Goal: Task Accomplishment & Management: Use online tool/utility

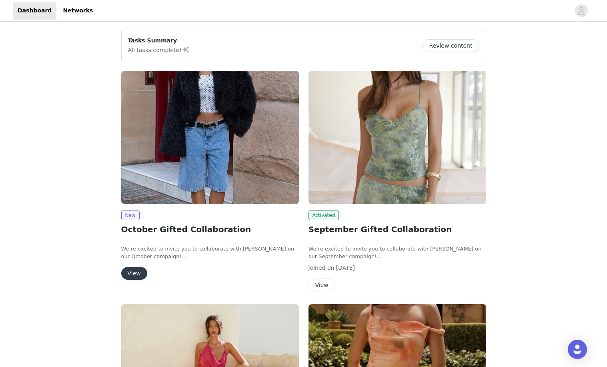
click at [135, 270] on button "View" at bounding box center [134, 273] width 26 height 13
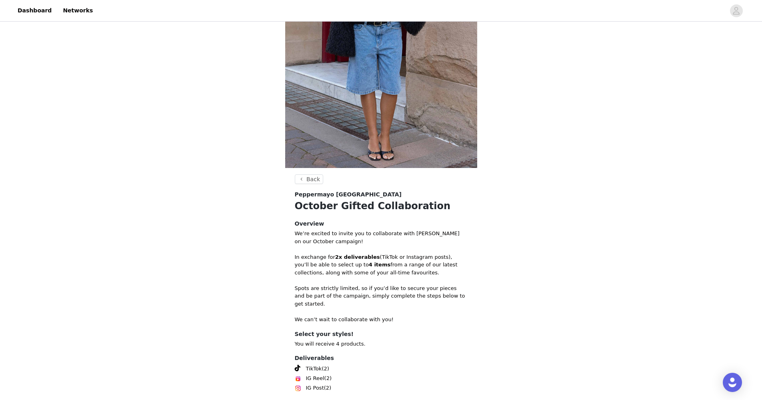
scroll to position [180, 0]
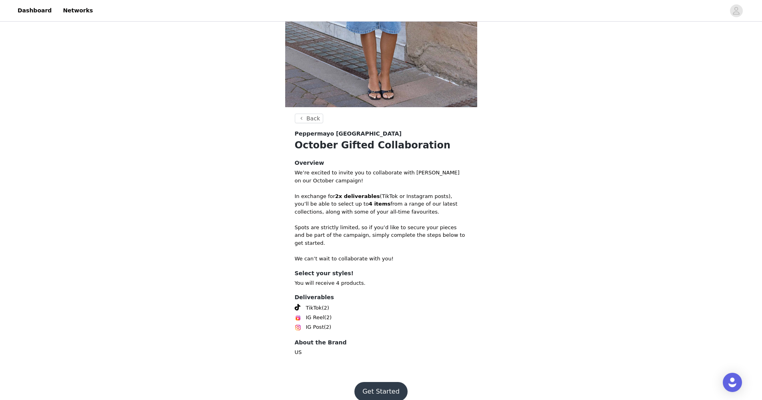
click at [386, 366] on button "Get Started" at bounding box center [380, 391] width 53 height 19
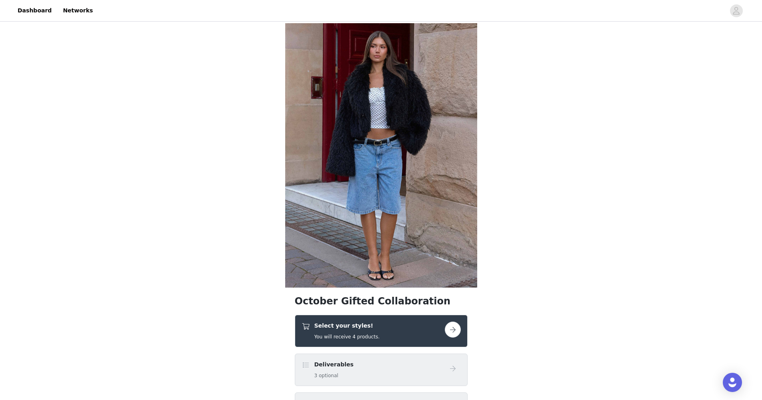
scroll to position [117, 0]
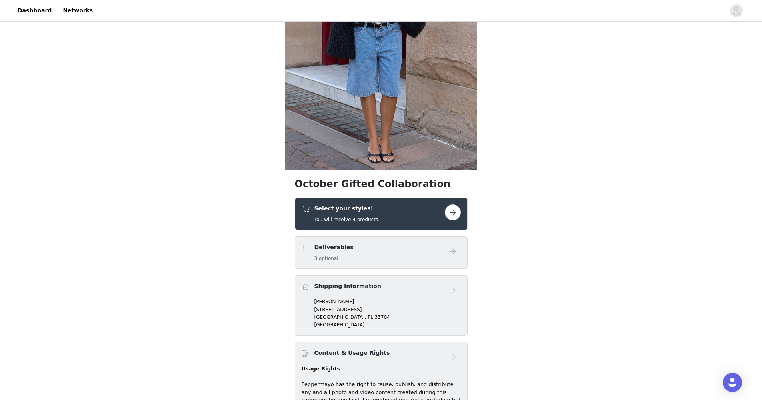
click at [451, 214] on button "button" at bounding box center [453, 212] width 16 height 16
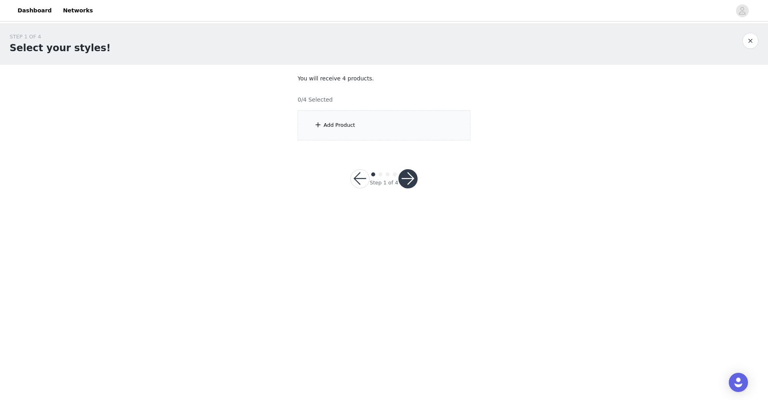
click at [330, 125] on div "Add Product" at bounding box center [339, 125] width 32 height 8
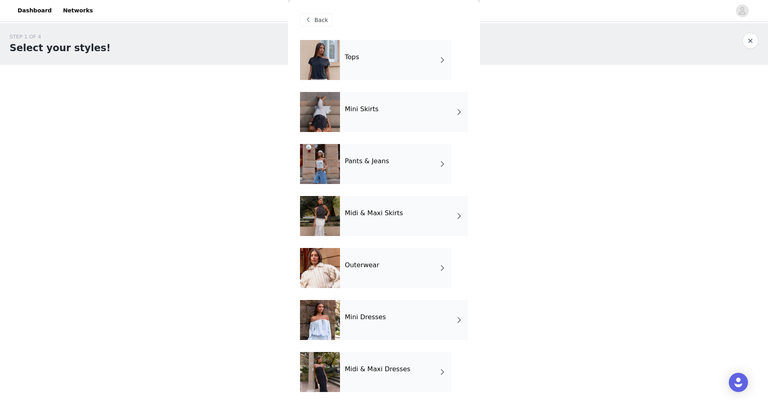
scroll to position [56, 0]
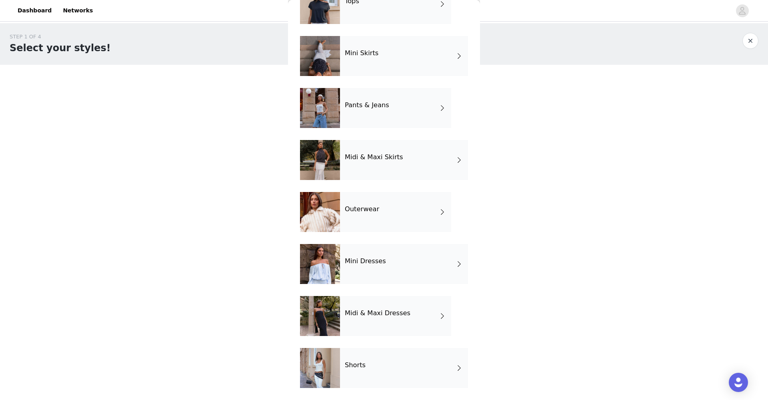
click at [377, 263] on h4 "Mini Dresses" at bounding box center [365, 261] width 41 height 7
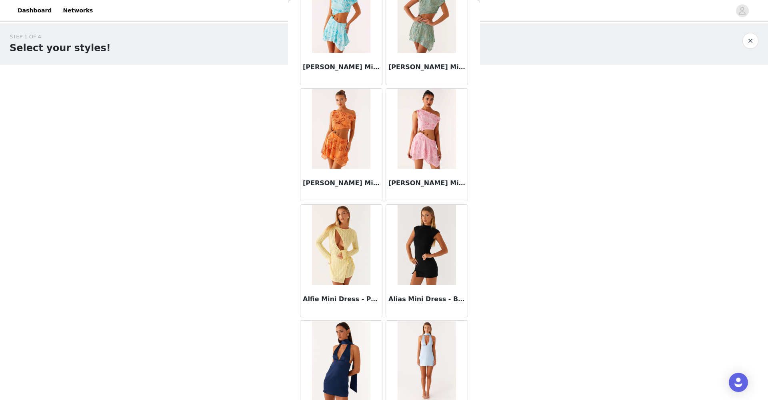
scroll to position [824, 0]
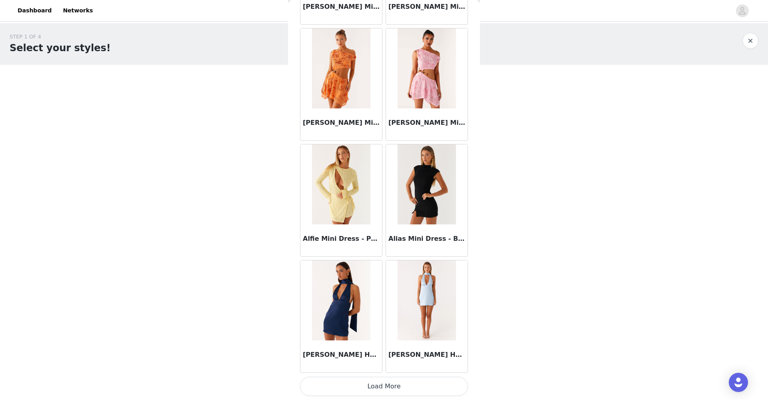
click at [364, 366] on button "Load More" at bounding box center [384, 386] width 168 height 19
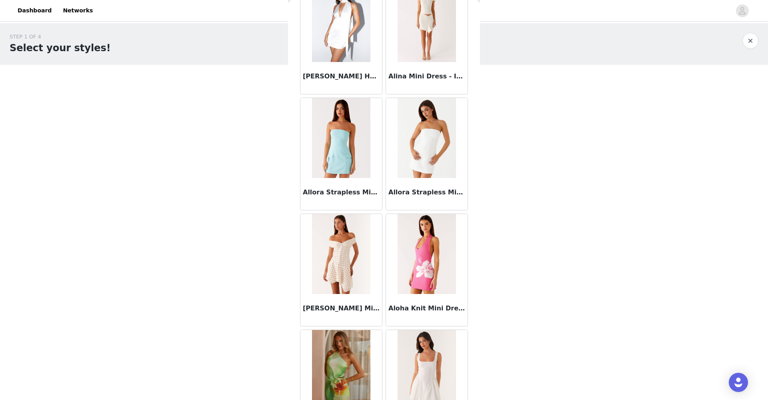
scroll to position [1444, 0]
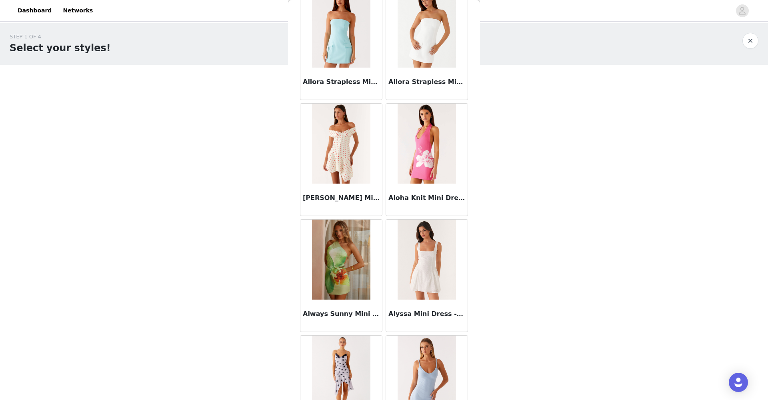
click at [333, 135] on img at bounding box center [341, 144] width 58 height 80
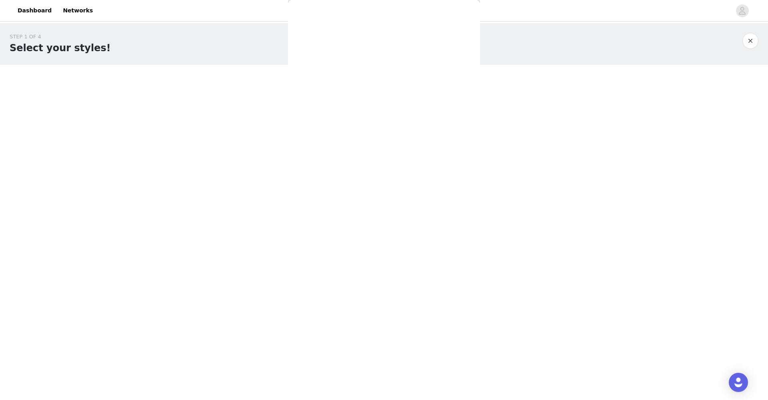
scroll to position [32, 0]
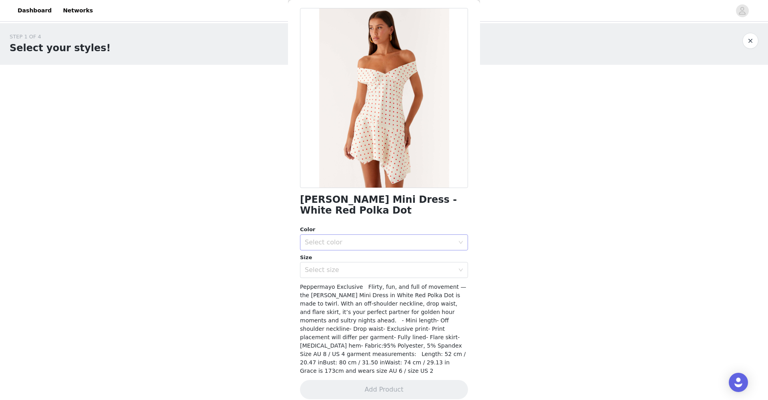
click at [353, 240] on div "Select color" at bounding box center [380, 242] width 150 height 8
click at [351, 258] on li "White Red Polka Dot" at bounding box center [381, 259] width 162 height 13
click at [352, 269] on div "Select size" at bounding box center [380, 270] width 150 height 8
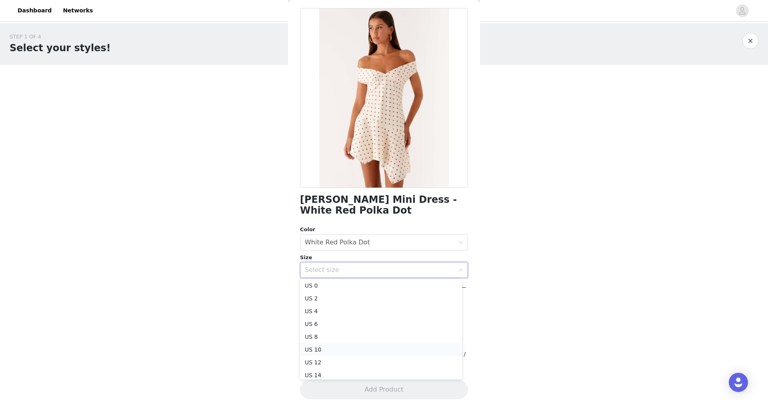
scroll to position [31, 0]
click at [336, 308] on li "US 8" at bounding box center [381, 307] width 162 height 13
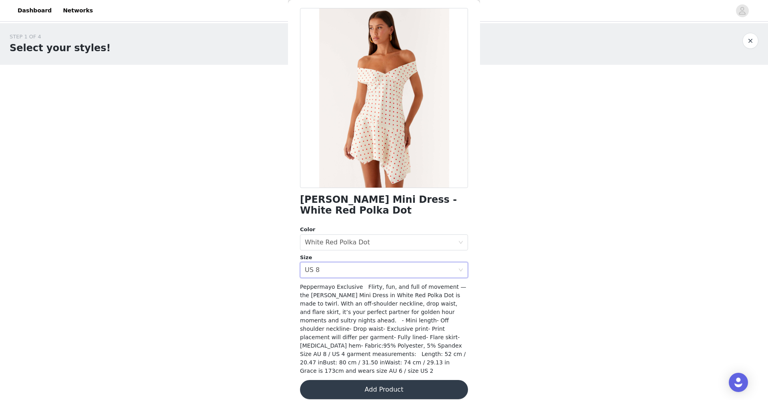
click at [388, 366] on button "Add Product" at bounding box center [384, 389] width 168 height 19
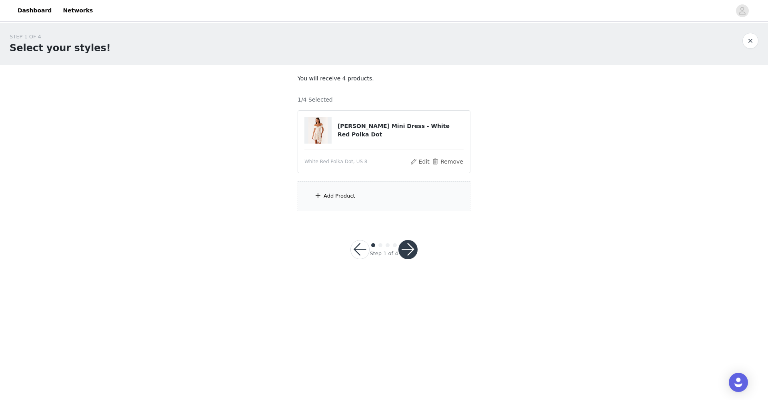
click at [323, 199] on div "Add Product" at bounding box center [384, 196] width 173 height 30
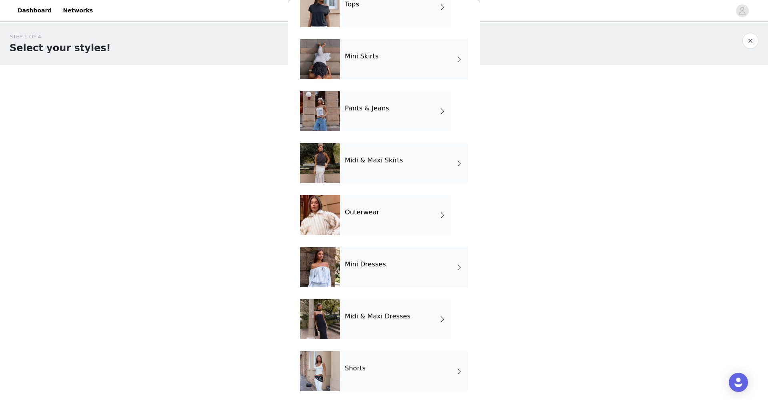
scroll to position [56, 0]
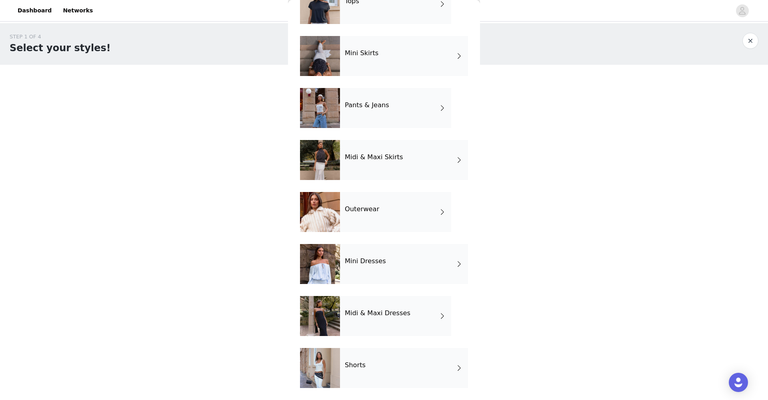
click at [371, 257] on div "Mini Dresses" at bounding box center [404, 264] width 128 height 40
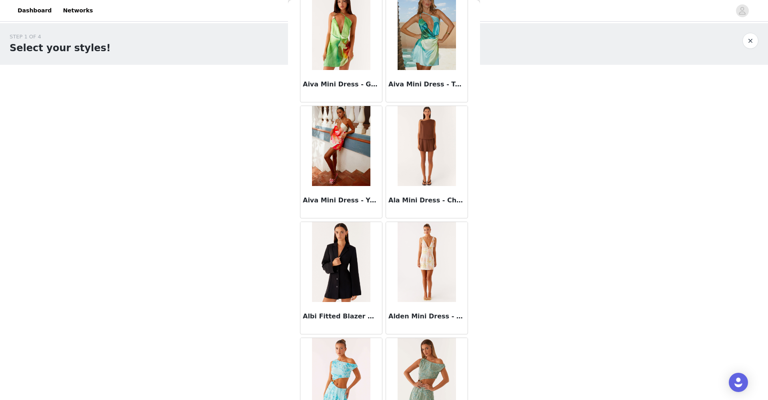
scroll to position [824, 0]
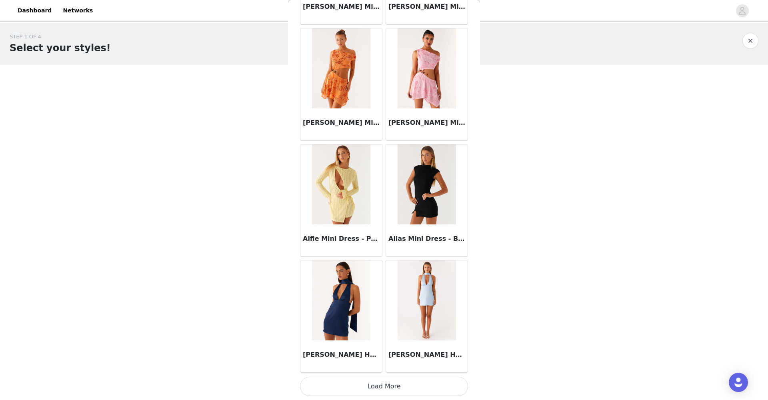
click at [389, 366] on button "Load More" at bounding box center [384, 386] width 168 height 19
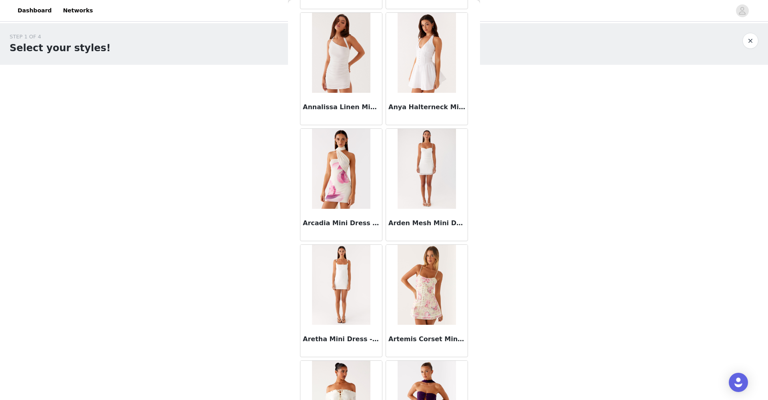
scroll to position [1983, 0]
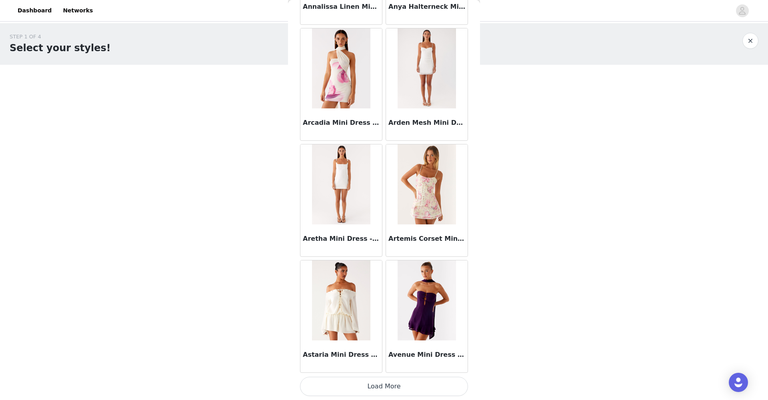
click at [381, 366] on button "Load More" at bounding box center [384, 386] width 168 height 19
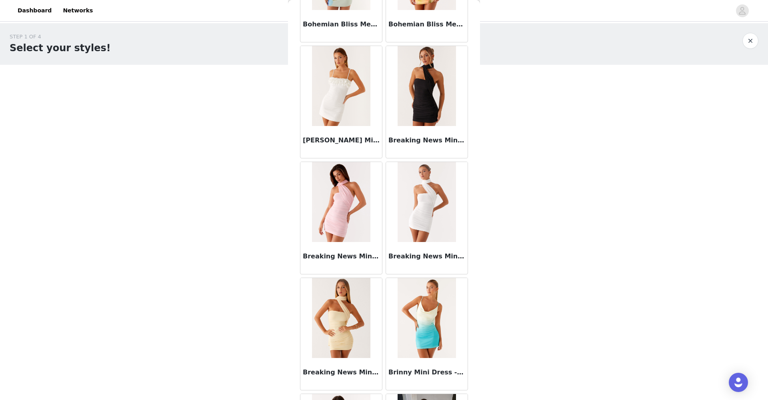
scroll to position [3143, 0]
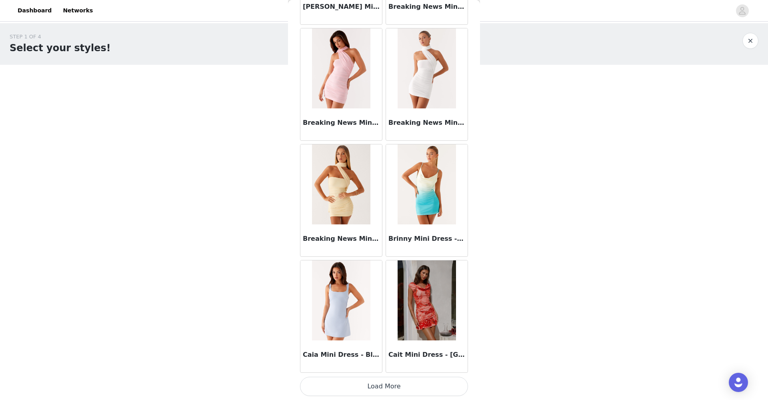
click at [369, 366] on button "Load More" at bounding box center [384, 386] width 168 height 19
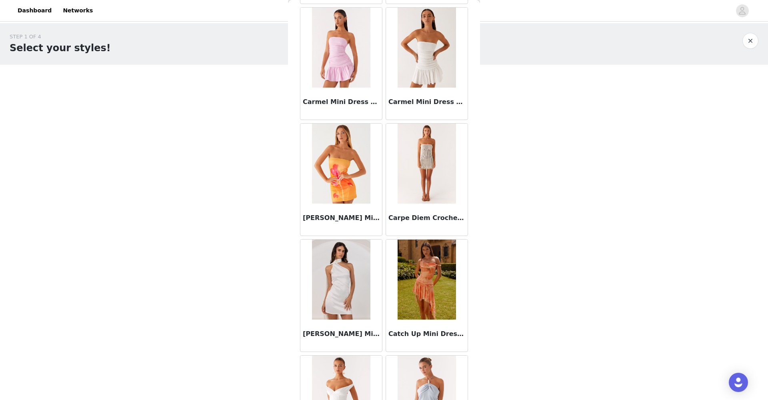
scroll to position [4279, 0]
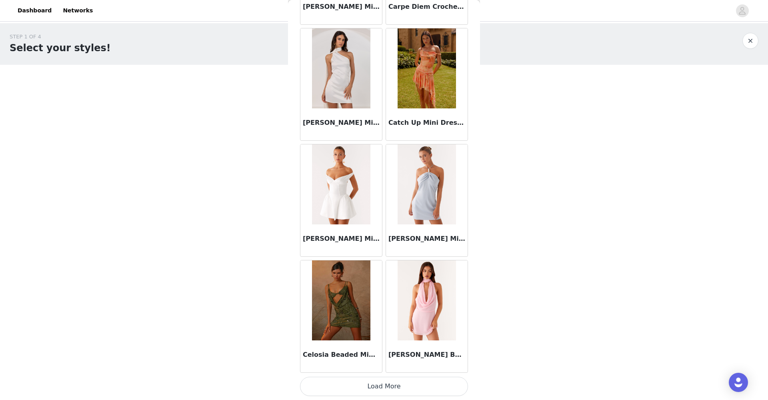
click at [369, 366] on button "Load More" at bounding box center [384, 386] width 168 height 19
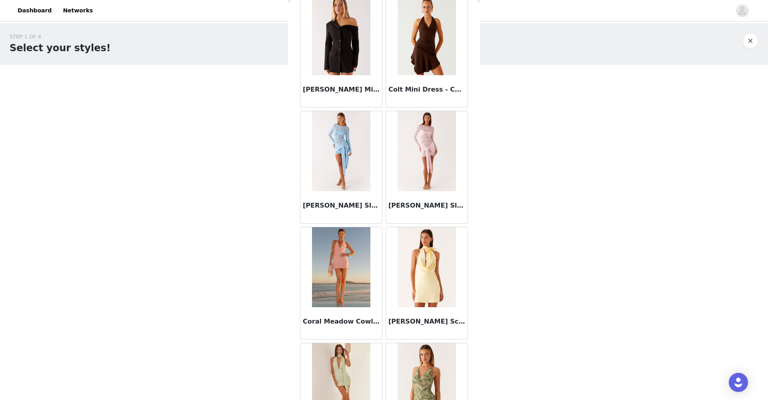
scroll to position [5455, 0]
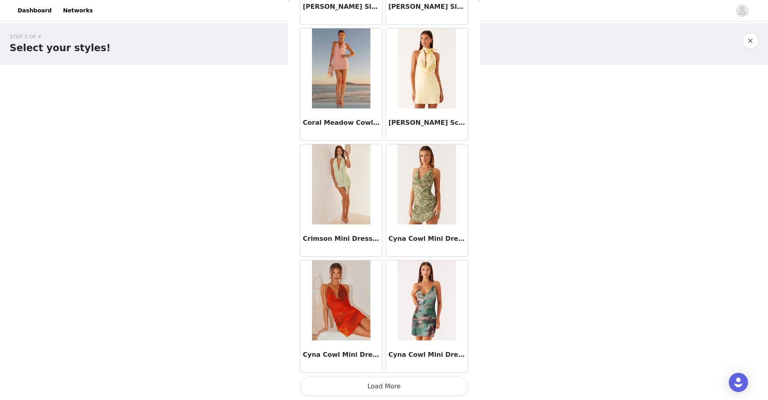
click at [379, 366] on button "Load More" at bounding box center [384, 386] width 168 height 19
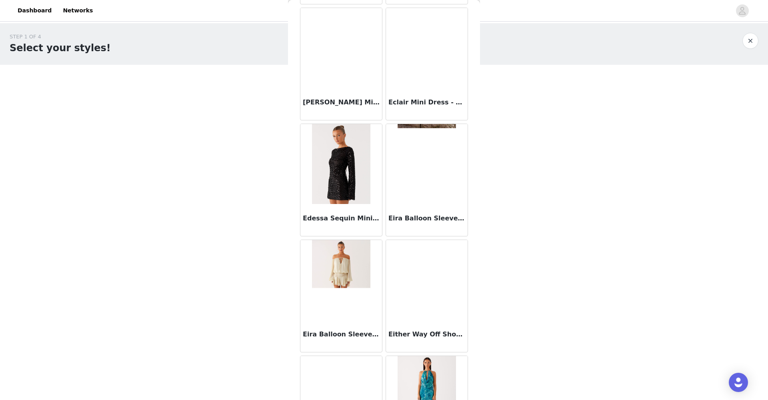
scroll to position [6622, 0]
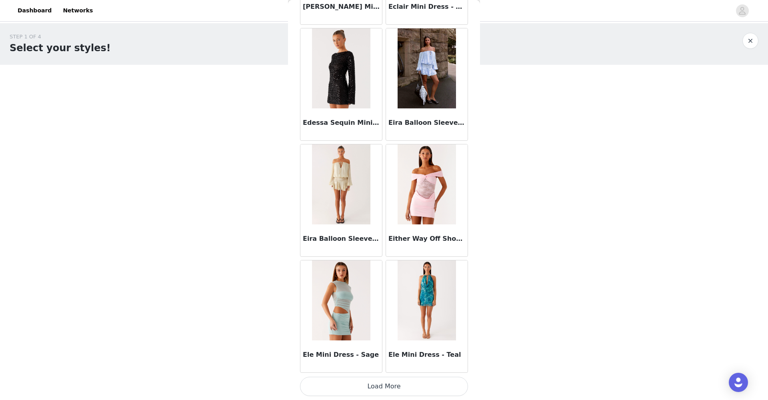
click at [371, 366] on button "Load More" at bounding box center [384, 386] width 168 height 19
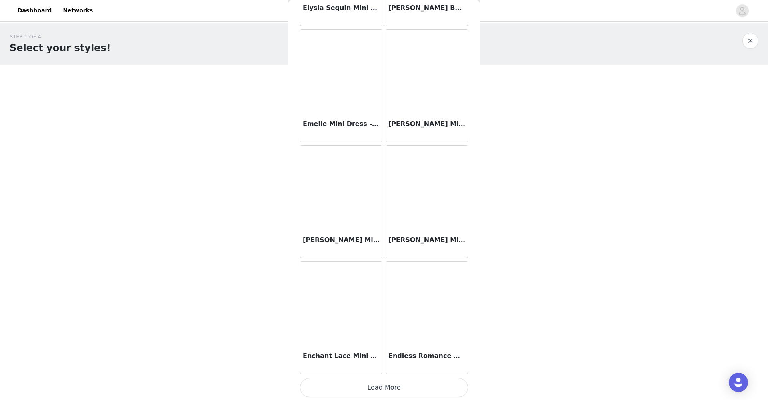
scroll to position [7781, 0]
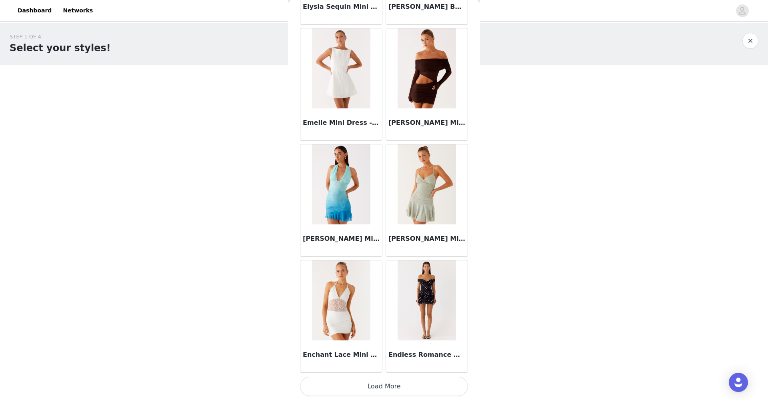
click at [379, 366] on button "Load More" at bounding box center [384, 386] width 168 height 19
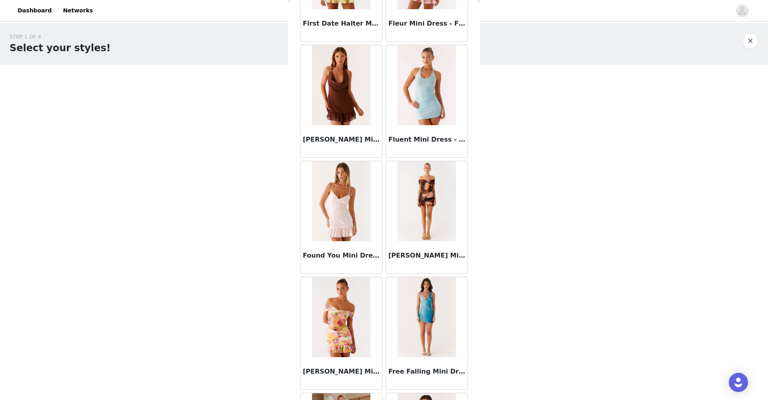
scroll to position [8941, 0]
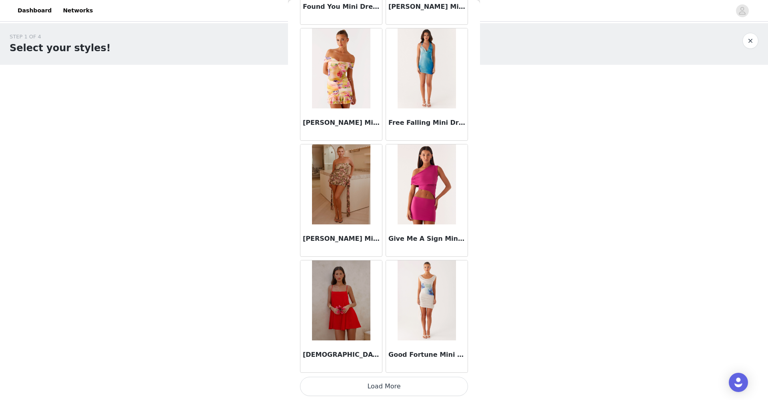
click at [355, 366] on button "Load More" at bounding box center [384, 386] width 168 height 19
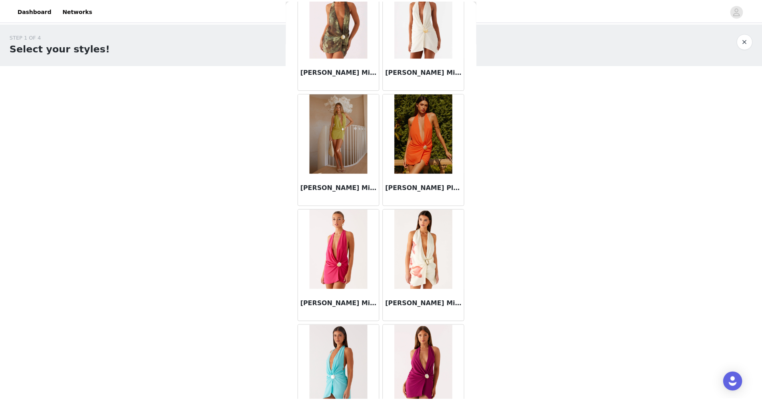
scroll to position [6679, 0]
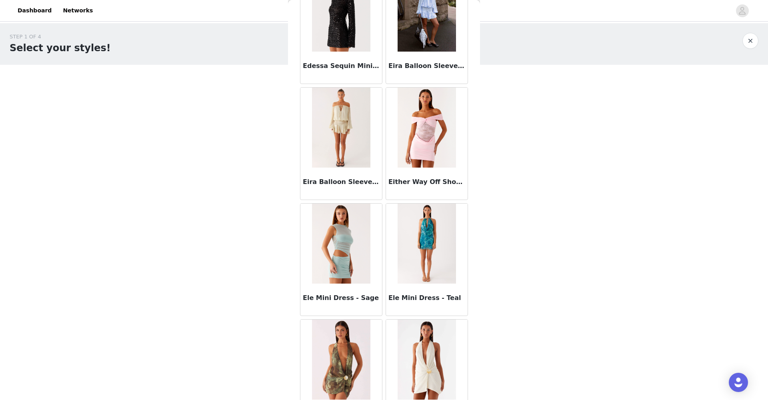
click at [606, 34] on div at bounding box center [750, 41] width 16 height 16
click at [606, 39] on button "button" at bounding box center [750, 41] width 16 height 16
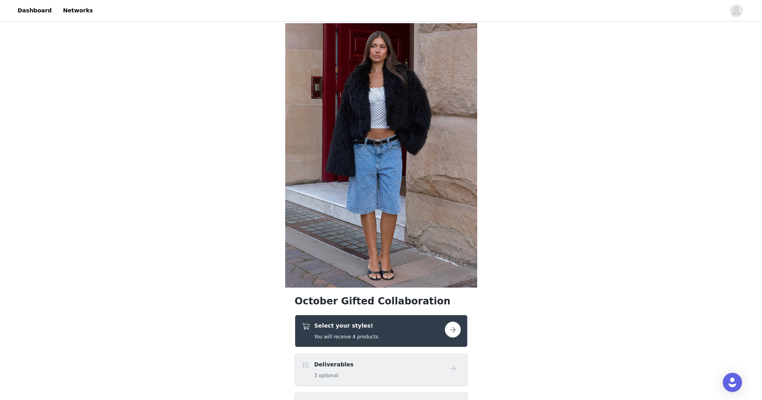
scroll to position [124, 0]
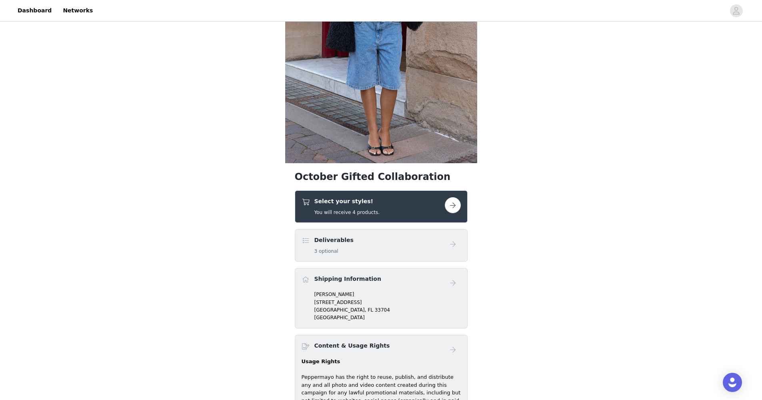
click at [399, 208] on div "Select your styles! You will receive 4 products." at bounding box center [373, 206] width 143 height 19
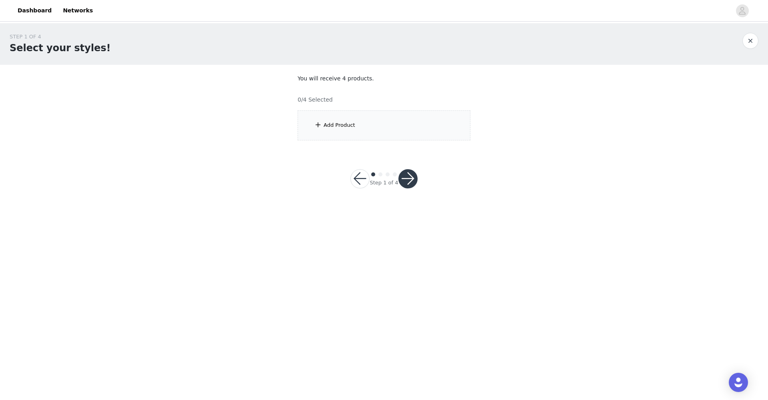
click at [356, 134] on div "Add Product" at bounding box center [384, 125] width 173 height 30
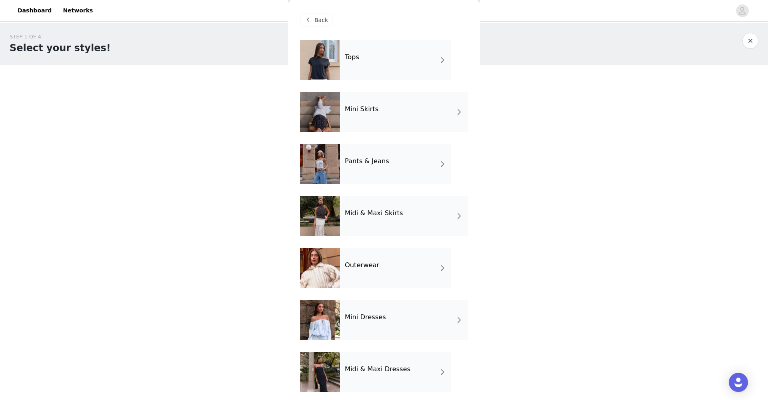
click at [372, 56] on div "Tops" at bounding box center [395, 60] width 111 height 40
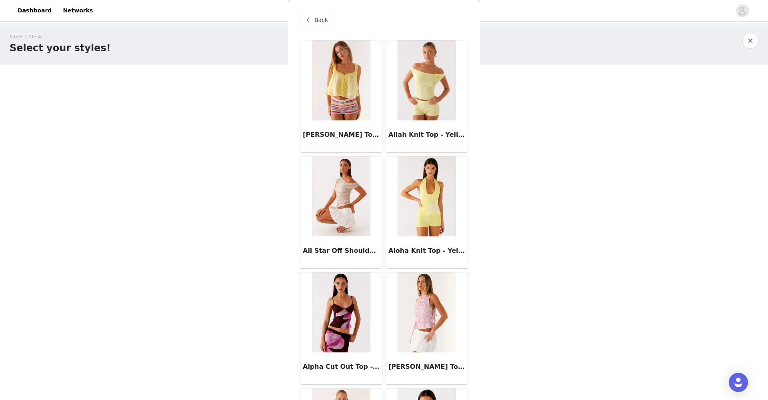
click at [314, 22] on div "Back" at bounding box center [316, 20] width 32 height 13
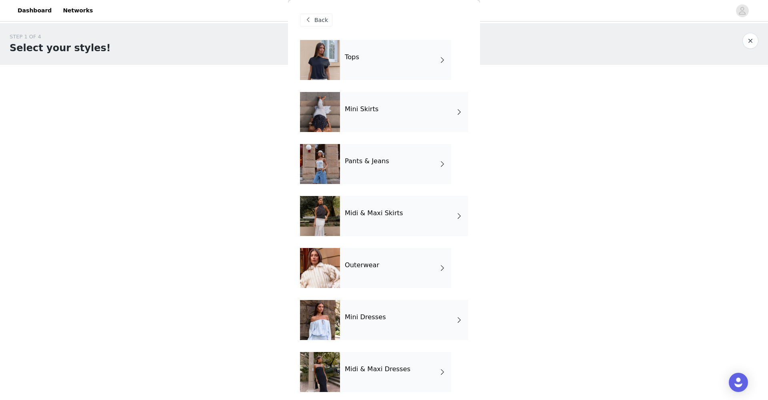
click at [390, 212] on h4 "Midi & Maxi Skirts" at bounding box center [374, 213] width 58 height 7
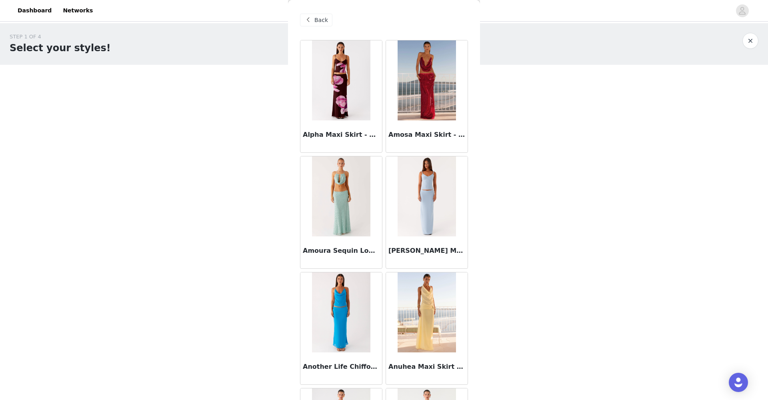
click at [320, 21] on span "Back" at bounding box center [321, 20] width 14 height 8
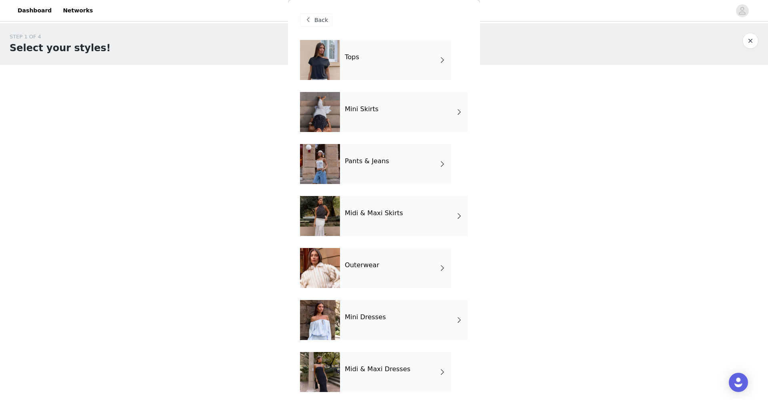
scroll to position [56, 0]
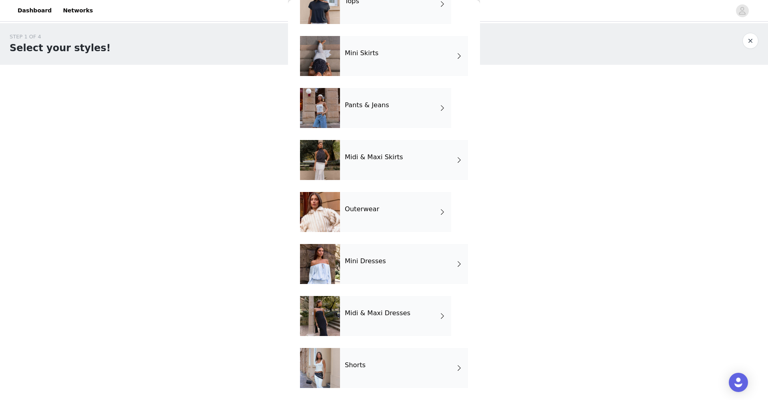
click at [379, 313] on h4 "Midi & Maxi Dresses" at bounding box center [378, 312] width 66 height 7
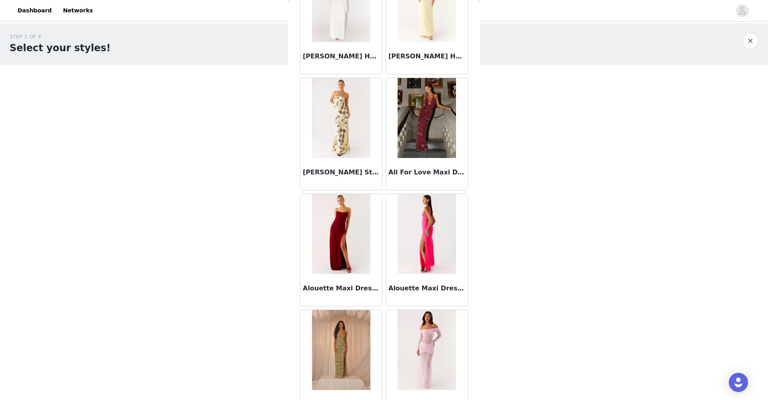
scroll to position [824, 0]
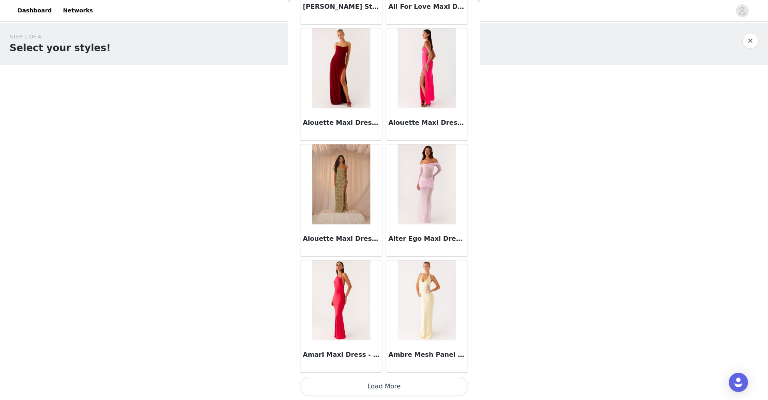
click at [364, 366] on button "Load More" at bounding box center [384, 386] width 168 height 19
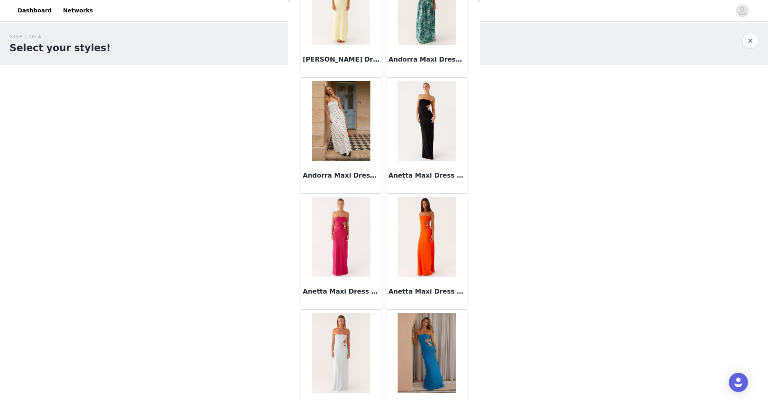
scroll to position [1983, 0]
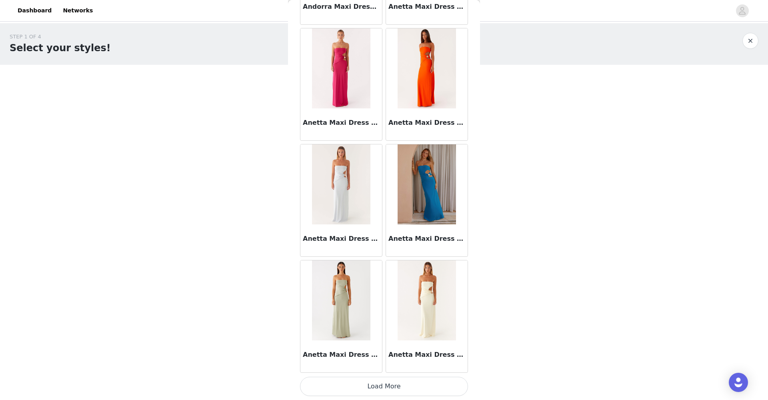
click at [396, 366] on button "Load More" at bounding box center [384, 386] width 168 height 19
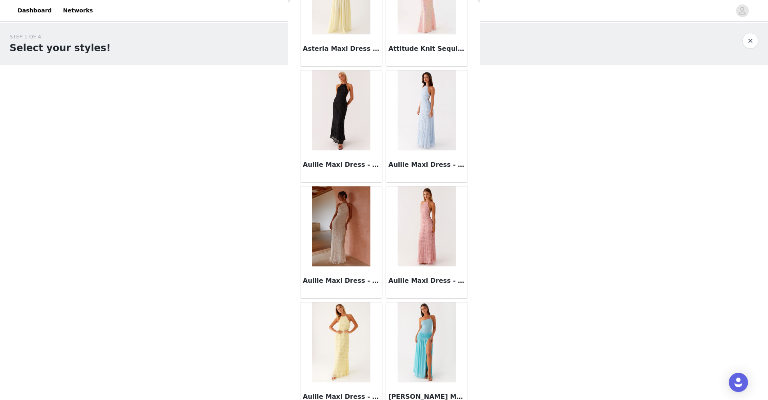
scroll to position [3143, 0]
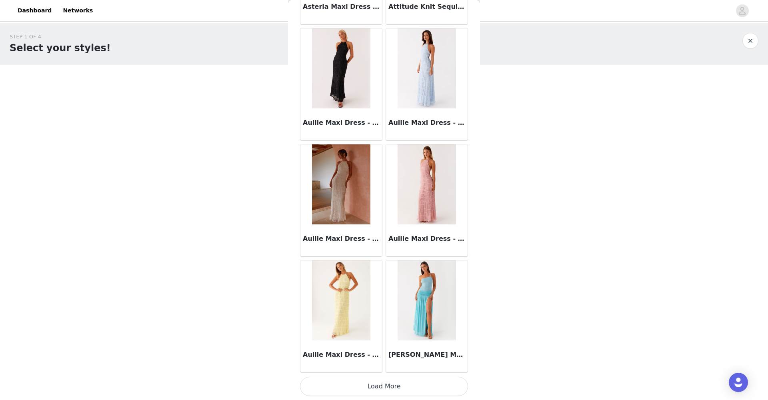
click at [383, 366] on button "Load More" at bounding box center [384, 386] width 168 height 19
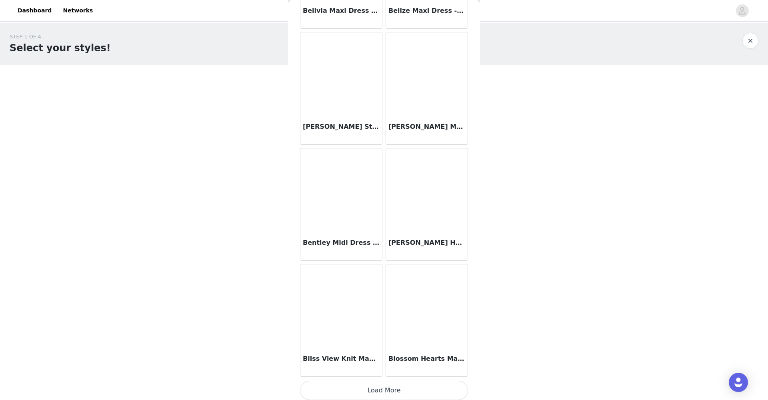
scroll to position [4303, 0]
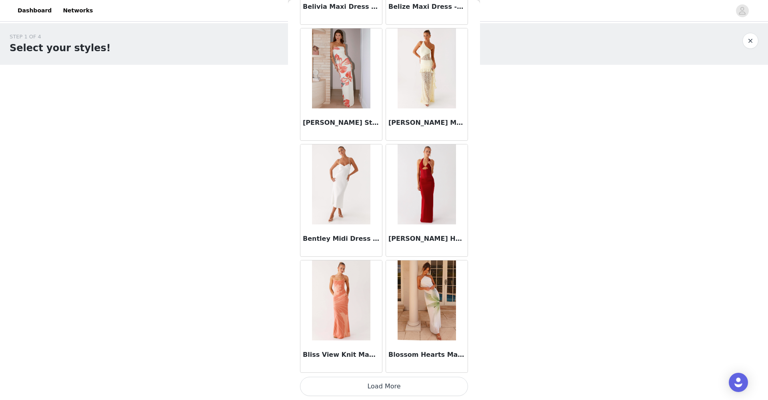
click at [379, 366] on button "Load More" at bounding box center [384, 386] width 168 height 19
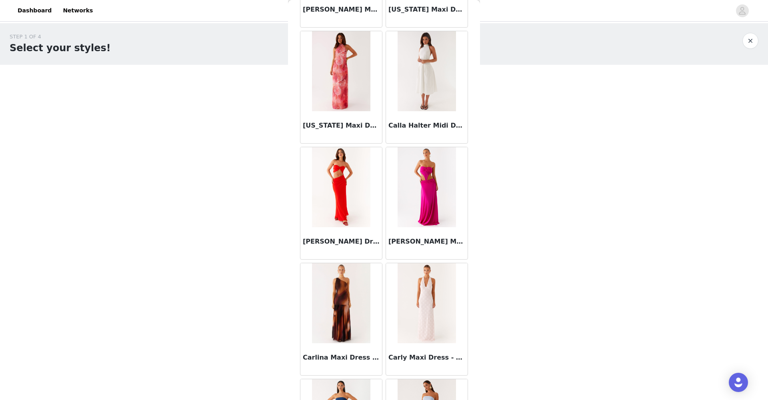
scroll to position [5462, 0]
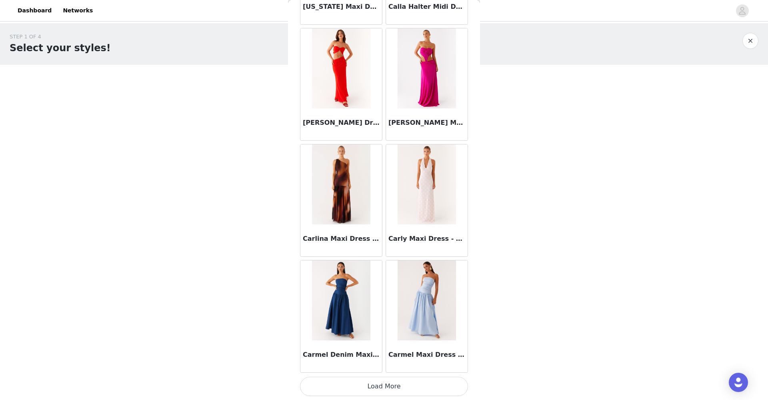
click at [398, 366] on button "Load More" at bounding box center [384, 386] width 168 height 19
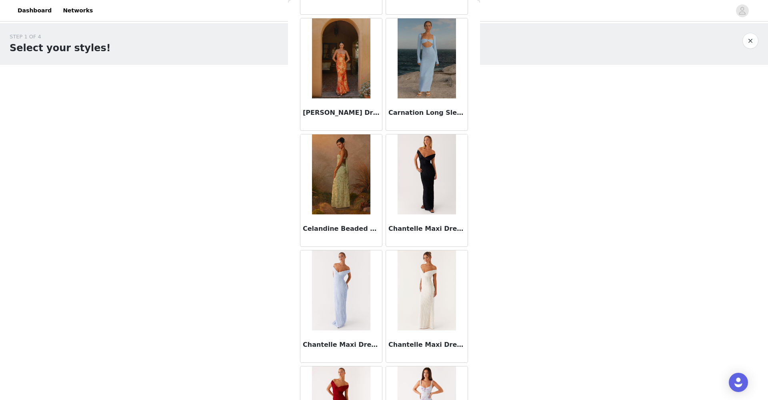
scroll to position [6622, 0]
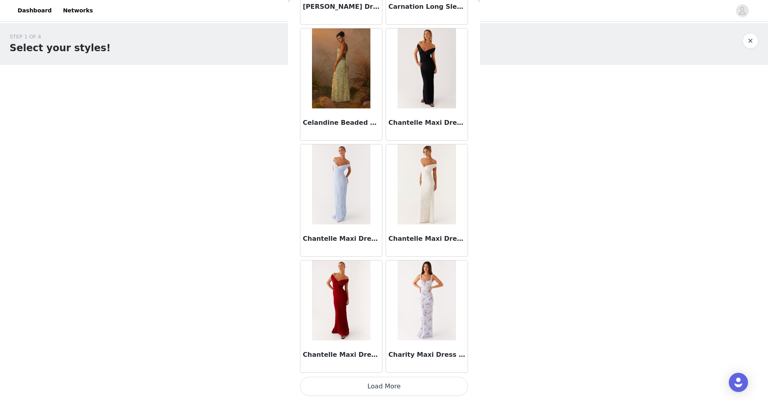
click at [393, 366] on button "Load More" at bounding box center [384, 386] width 168 height 19
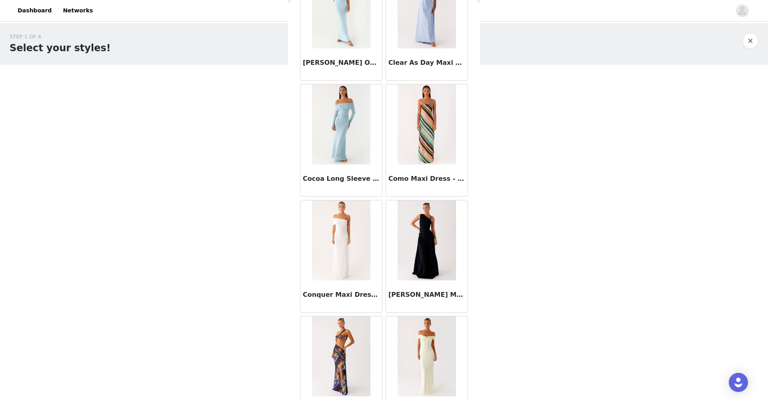
scroll to position [7781, 0]
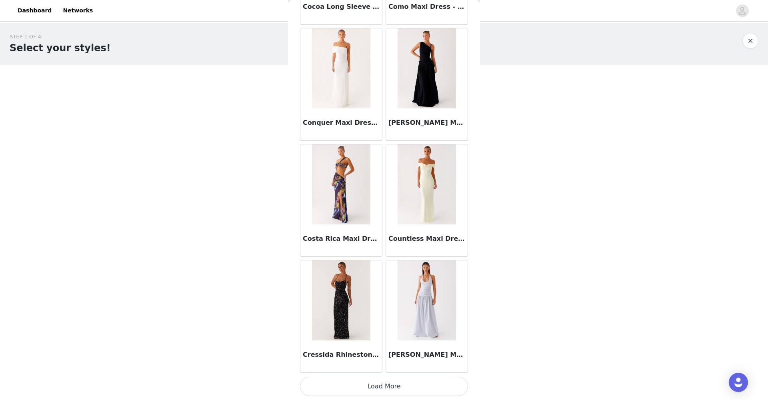
click at [387, 366] on button "Load More" at bounding box center [384, 386] width 168 height 19
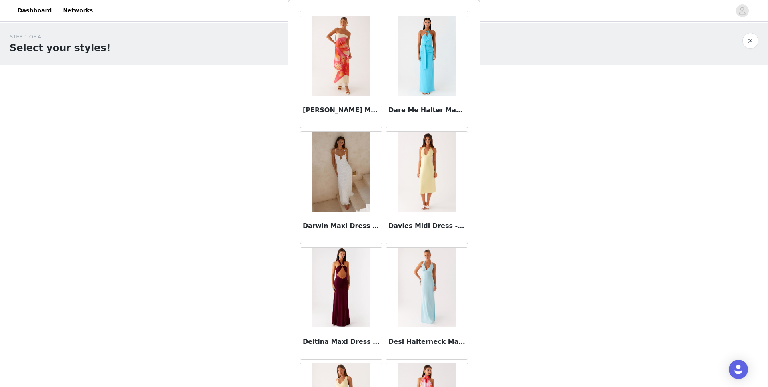
scroll to position [8675, 0]
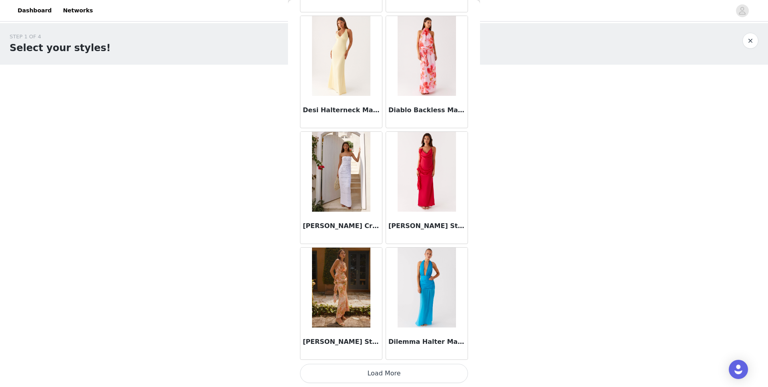
click at [376, 366] on button "Load More" at bounding box center [384, 373] width 168 height 19
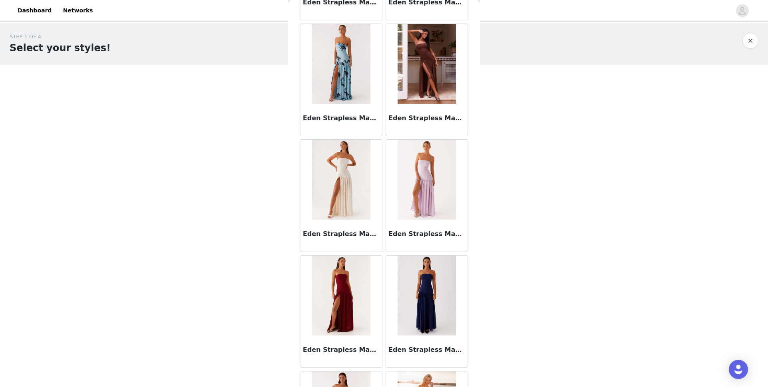
scroll to position [10113, 0]
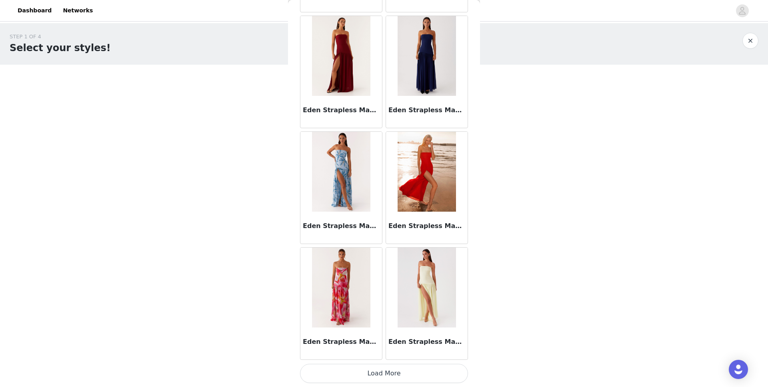
click at [367, 366] on button "Load More" at bounding box center [384, 373] width 168 height 19
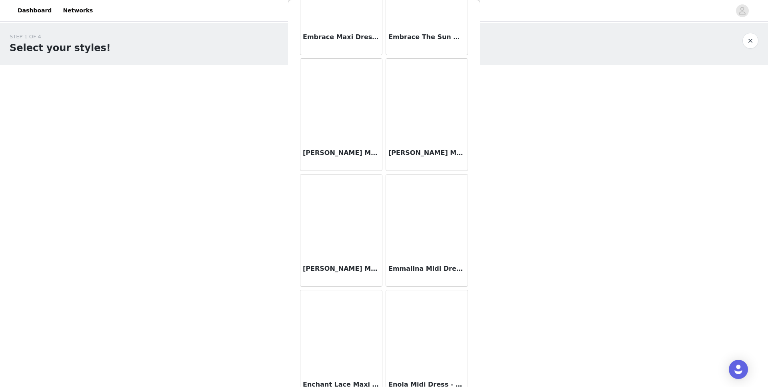
scroll to position [11273, 0]
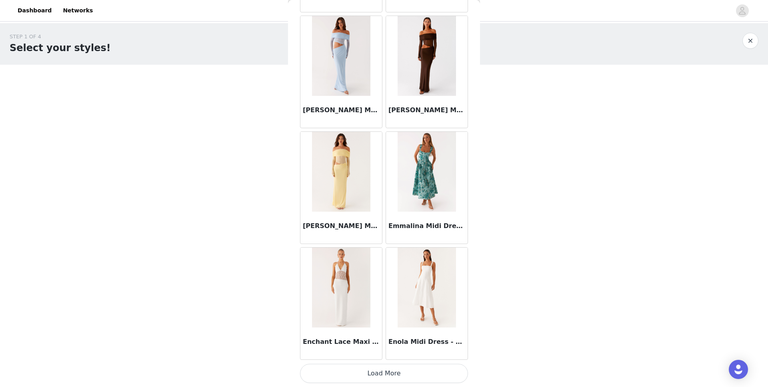
click at [379, 366] on button "Load More" at bounding box center [384, 373] width 168 height 19
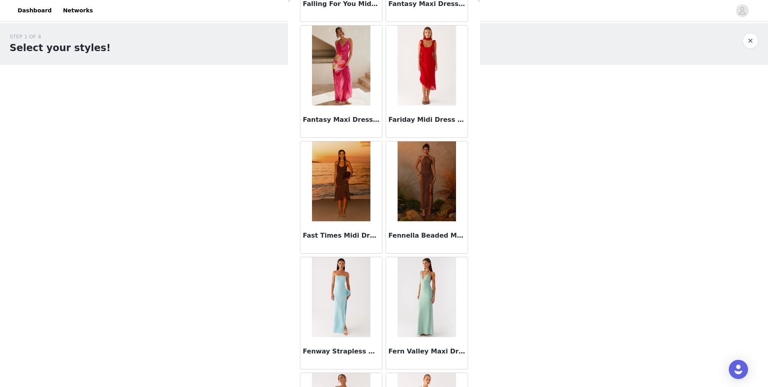
scroll to position [12432, 0]
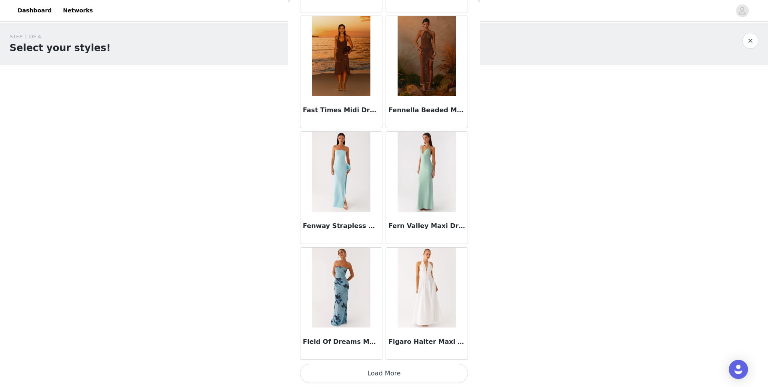
click at [385, 366] on button "Load More" at bounding box center [384, 373] width 168 height 19
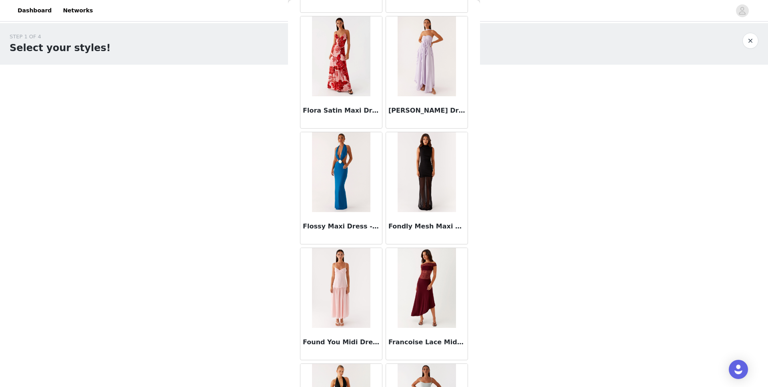
scroll to position [13592, 0]
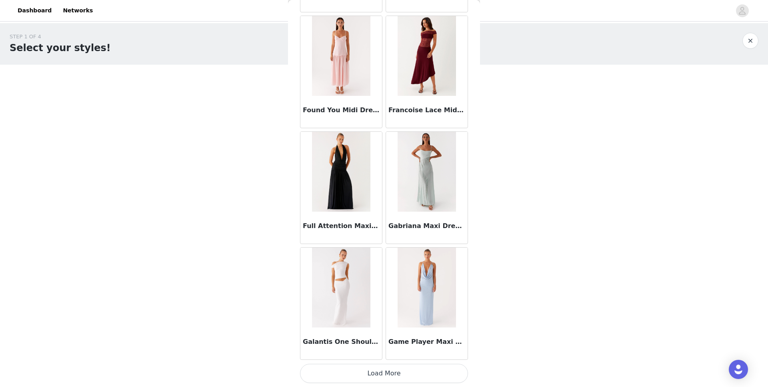
click at [383, 366] on button "Load More" at bounding box center [384, 373] width 168 height 19
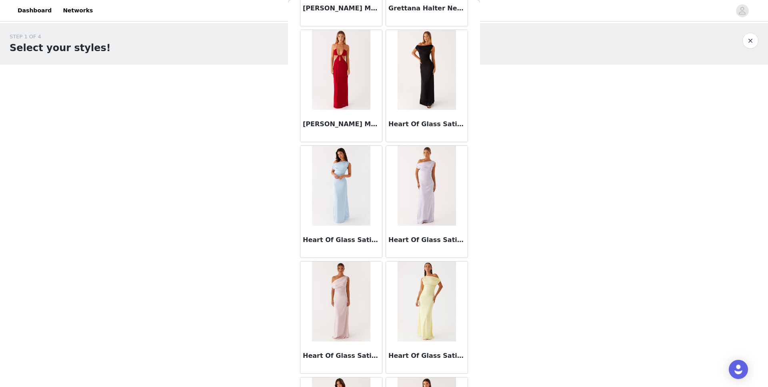
scroll to position [14752, 0]
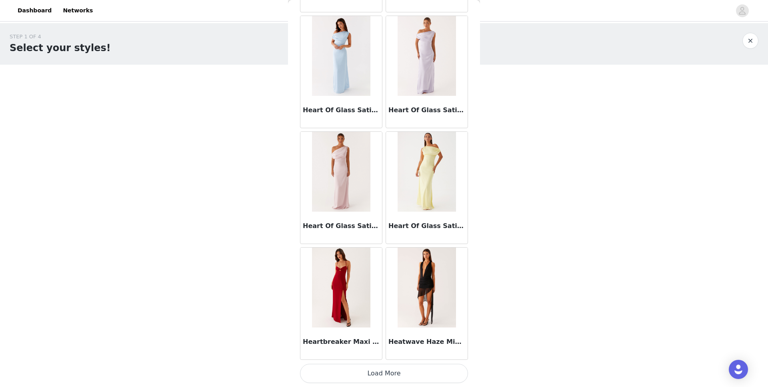
click at [394, 366] on button "Load More" at bounding box center [384, 373] width 168 height 19
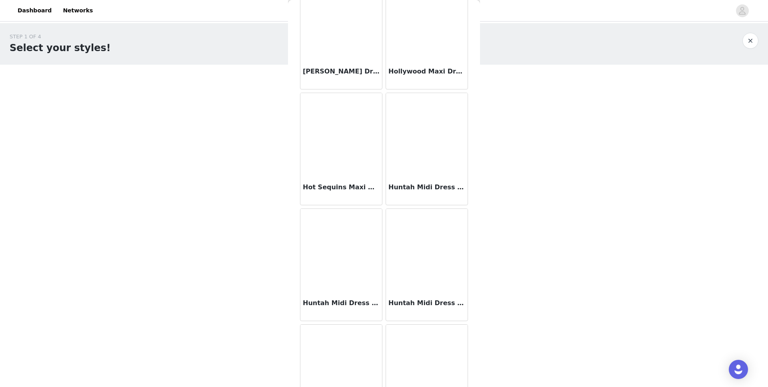
scroll to position [15911, 0]
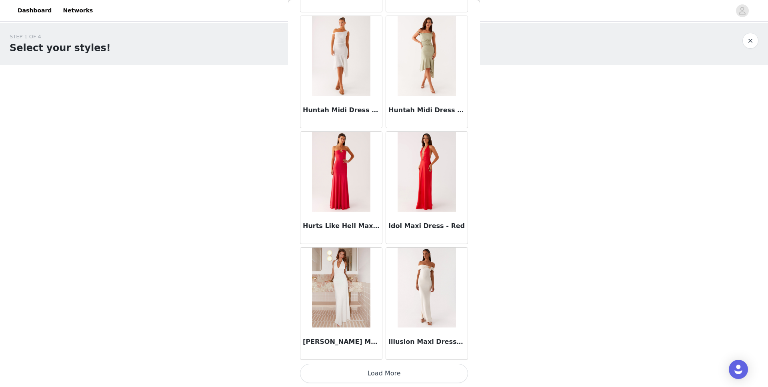
click at [375, 366] on button "Load More" at bounding box center [384, 373] width 168 height 19
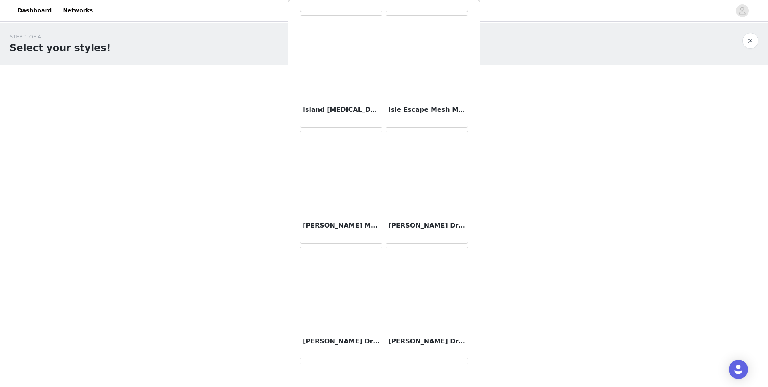
scroll to position [17071, 0]
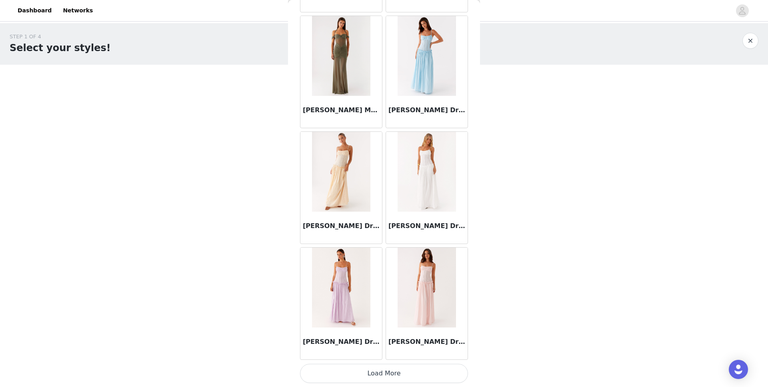
click at [388, 366] on button "Load More" at bounding box center [384, 373] width 168 height 19
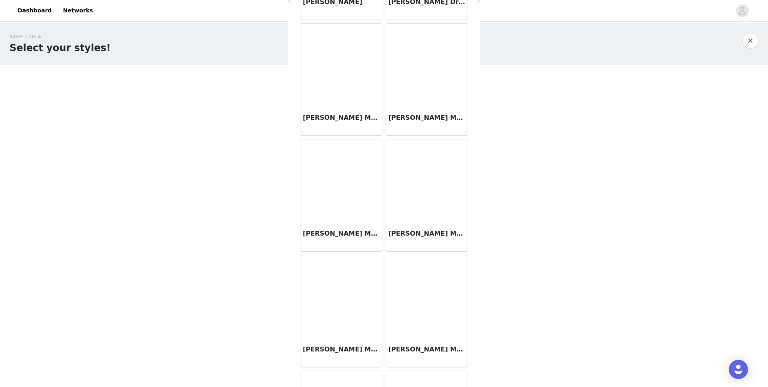
scroll to position [18230, 0]
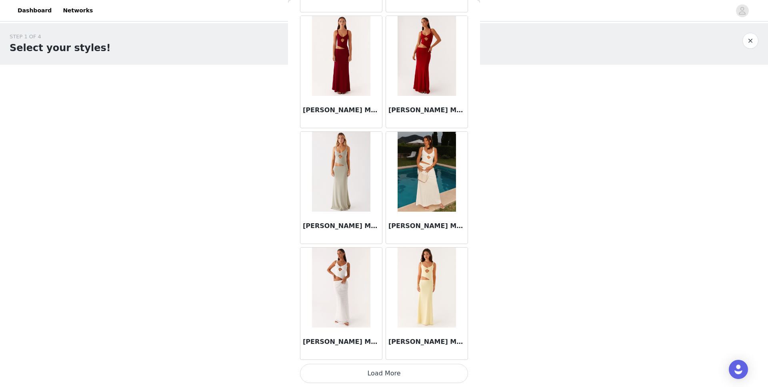
click at [383, 366] on button "Load More" at bounding box center [384, 373] width 168 height 19
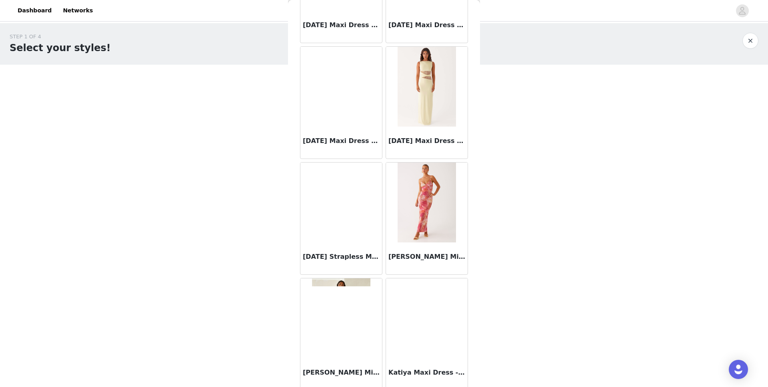
scroll to position [19390, 0]
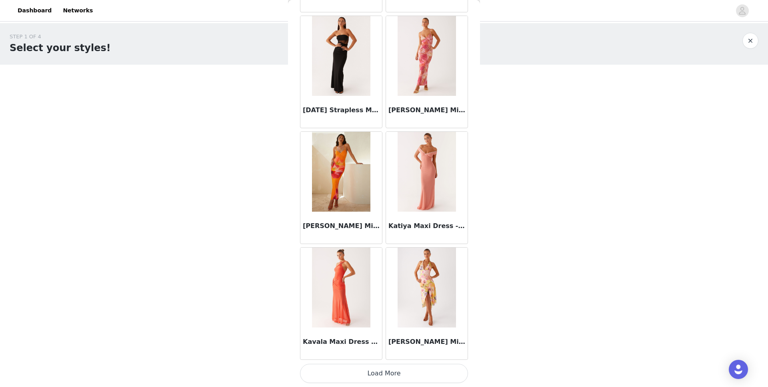
click at [379, 366] on button "Load More" at bounding box center [384, 373] width 168 height 19
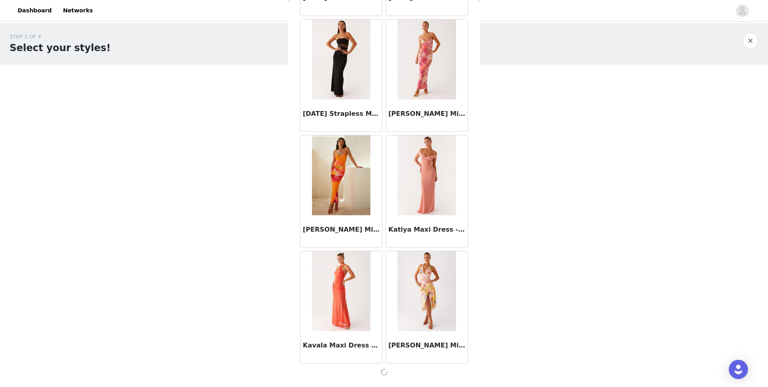
scroll to position [19387, 0]
